Goal: Task Accomplishment & Management: Manage account settings

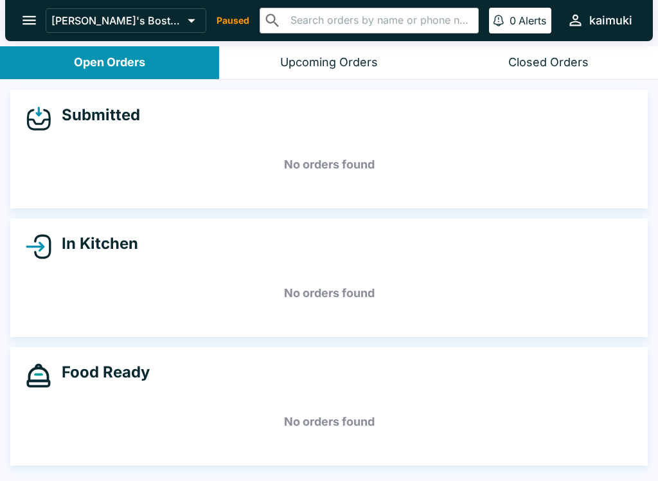
click at [40, 20] on button "open drawer" at bounding box center [29, 20] width 33 height 33
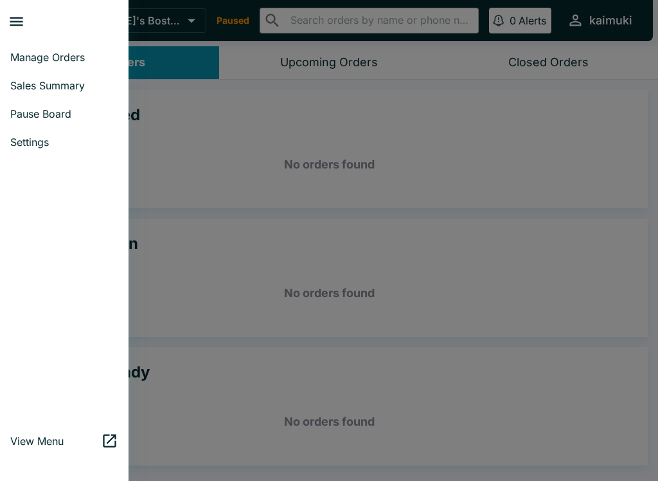
click at [485, 168] on div at bounding box center [329, 240] width 658 height 481
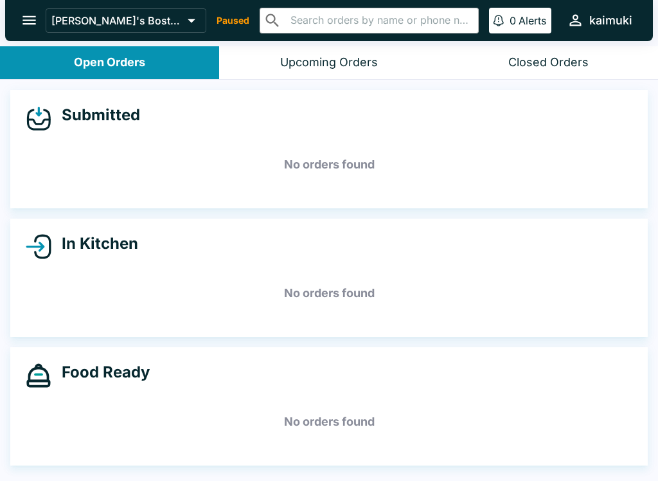
click at [217, 26] on p "Paused" at bounding box center [233, 20] width 33 height 13
click at [35, 24] on icon "open drawer" at bounding box center [28, 20] width 13 height 9
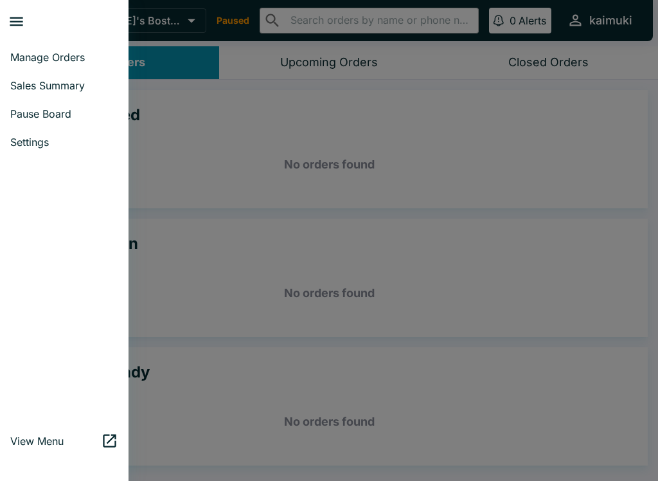
click at [82, 52] on span "Manage Orders" at bounding box center [64, 57] width 108 height 13
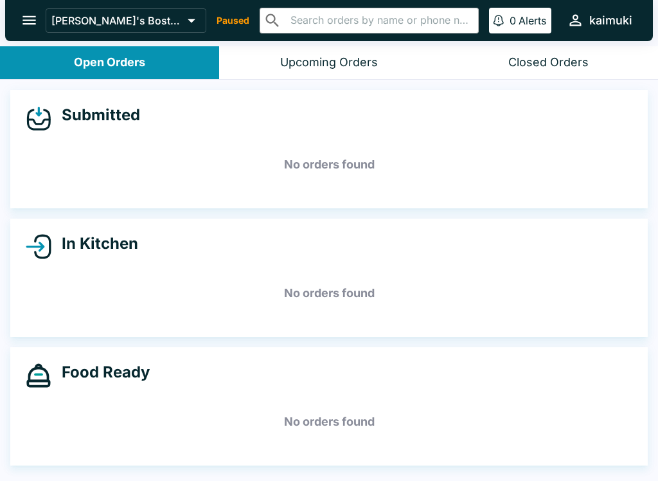
click at [184, 17] on icon at bounding box center [191, 21] width 18 height 18
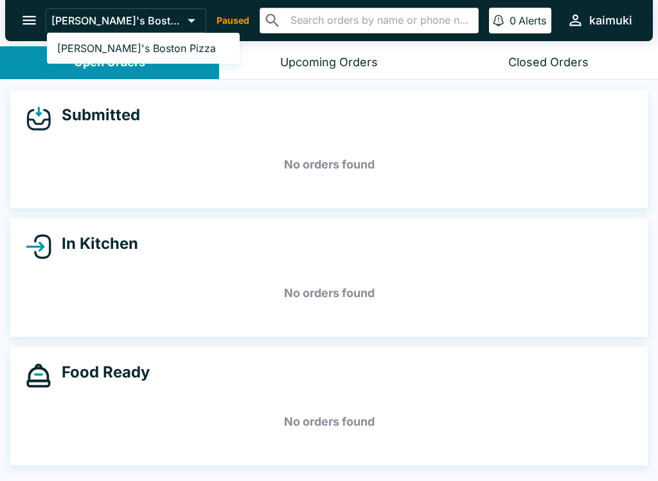
click at [197, 46] on link "[PERSON_NAME]'s Boston Pizza" at bounding box center [143, 48] width 193 height 21
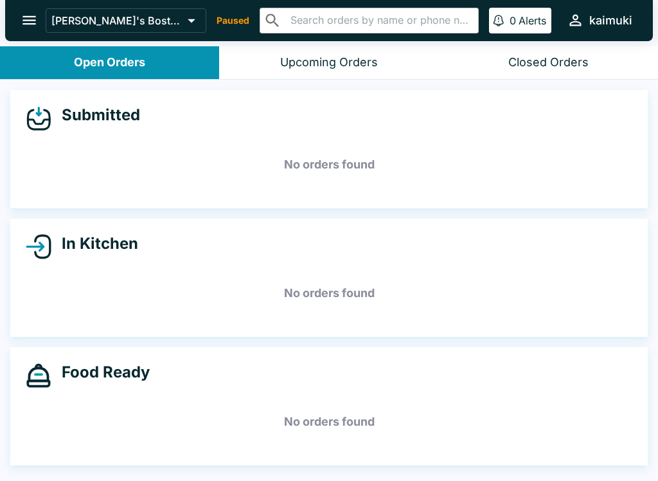
click at [226, 21] on p "Paused" at bounding box center [233, 20] width 33 height 13
click at [220, 11] on div "[PERSON_NAME]'s Boston Pizza Paused ​ ​ 0 Alerts kaimuki" at bounding box center [342, 20] width 592 height 28
click at [35, 23] on icon "open drawer" at bounding box center [29, 20] width 17 height 17
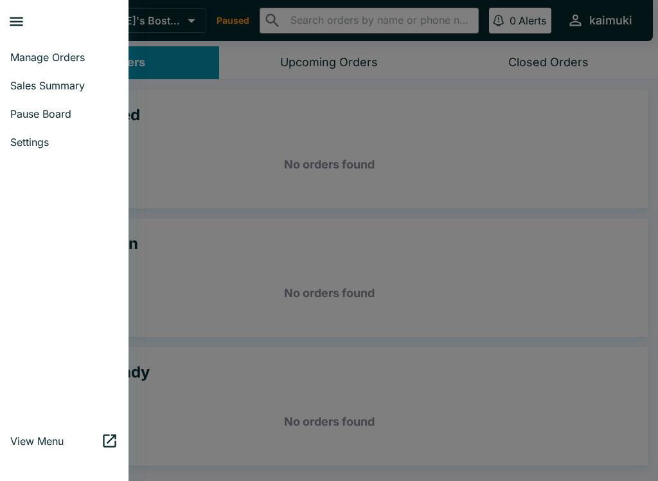
click at [28, 134] on link "Settings" at bounding box center [64, 142] width 129 height 28
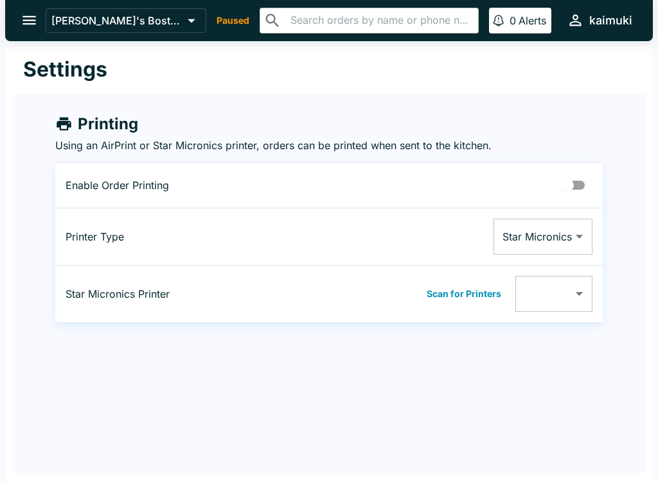
click at [22, 8] on button "open drawer" at bounding box center [29, 20] width 33 height 33
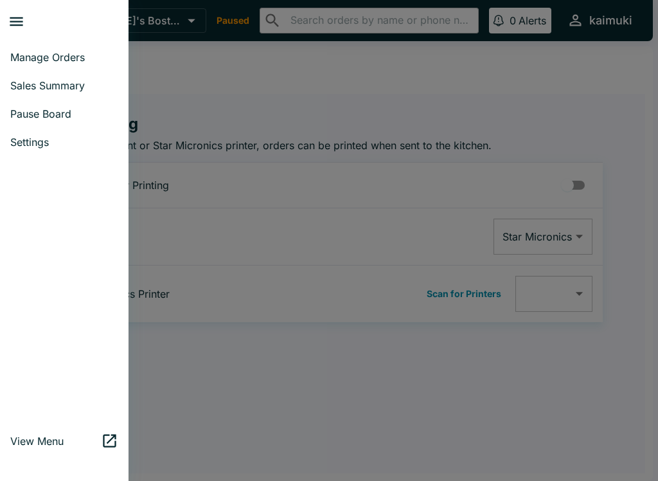
click at [31, 108] on span "Pause Board" at bounding box center [64, 113] width 108 height 13
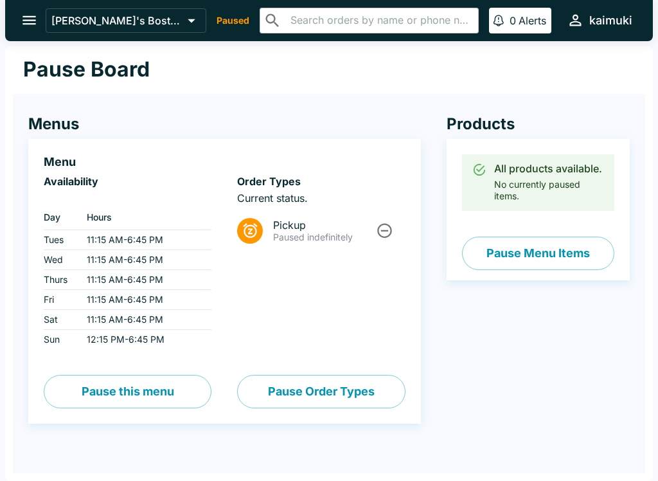
click at [386, 231] on icon "Unpause" at bounding box center [384, 230] width 17 height 17
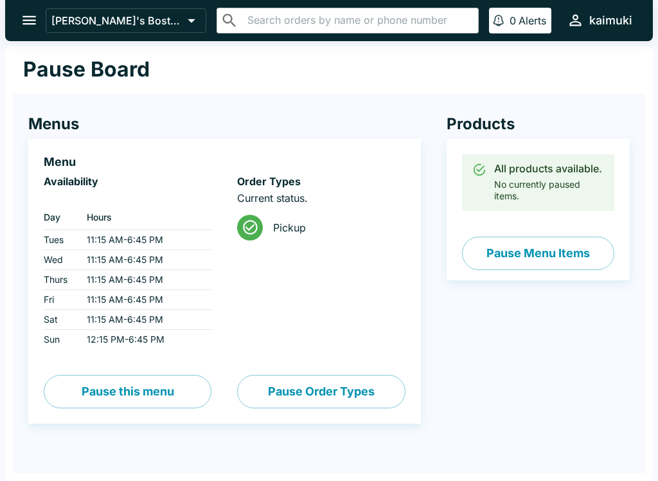
click at [529, 316] on div "Products All products available. No currently paused items. Pause Menu Items" at bounding box center [525, 269] width 209 height 360
click at [30, 6] on button "open drawer" at bounding box center [29, 20] width 33 height 33
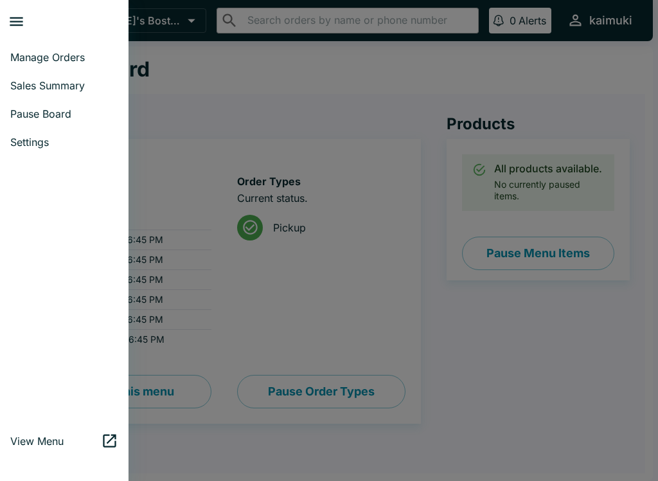
click at [78, 44] on link "Manage Orders" at bounding box center [64, 57] width 129 height 28
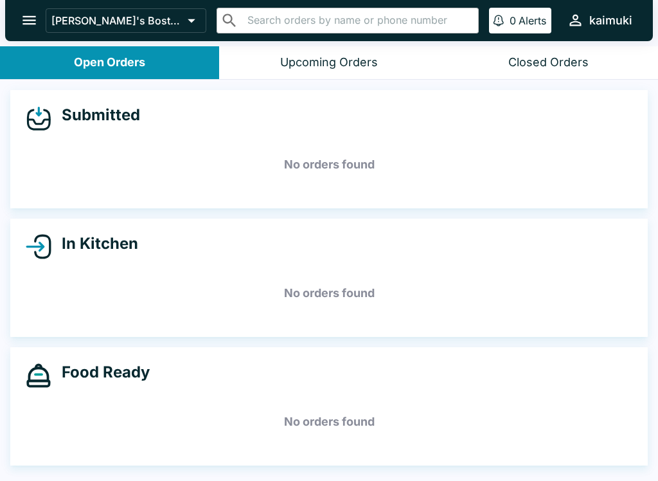
click at [28, 15] on icon "open drawer" at bounding box center [29, 20] width 17 height 17
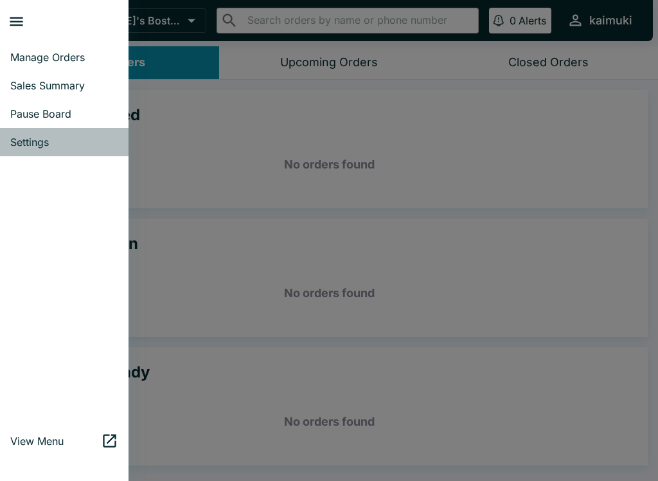
click at [53, 148] on link "Settings" at bounding box center [64, 142] width 129 height 28
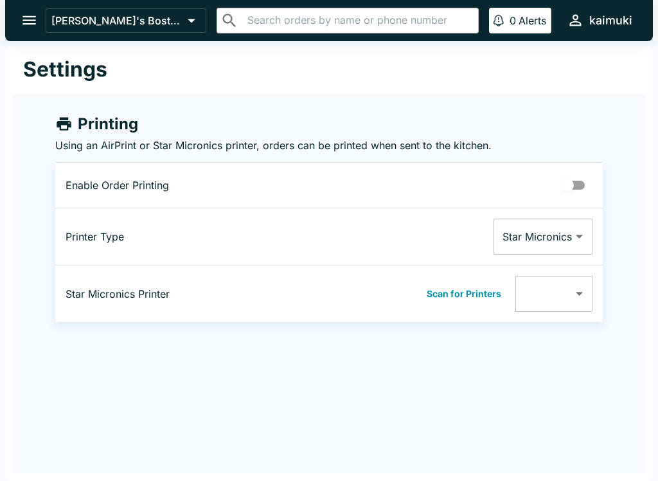
click at [39, 17] on button "open drawer" at bounding box center [29, 20] width 33 height 33
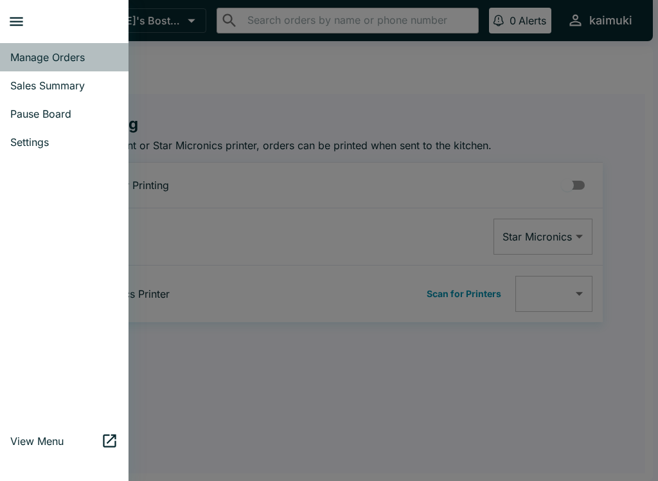
click at [76, 62] on span "Manage Orders" at bounding box center [64, 57] width 108 height 13
